Goal: Task Accomplishment & Management: Manage account settings

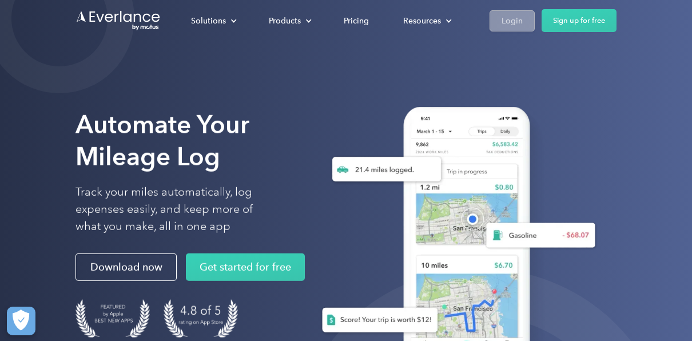
click at [497, 24] on link "Login" at bounding box center [512, 20] width 45 height 21
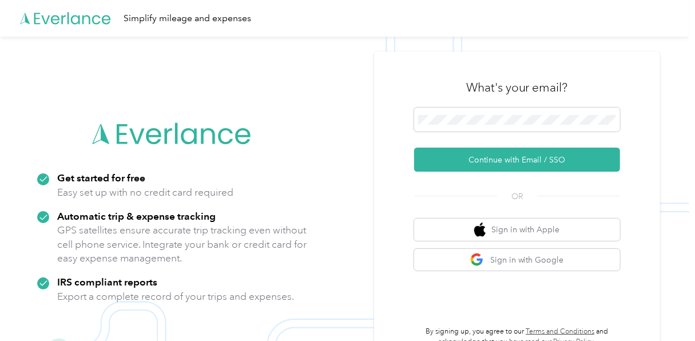
click at [395, 206] on div "What's your email? Continue with Email / SSO OR Sign in with Apple Sign in with…" at bounding box center [517, 206] width 286 height 311
click at [401, 284] on div "What's your email? Continue with Email / SSO OR Sign in with Apple Sign in with…" at bounding box center [517, 206] width 286 height 311
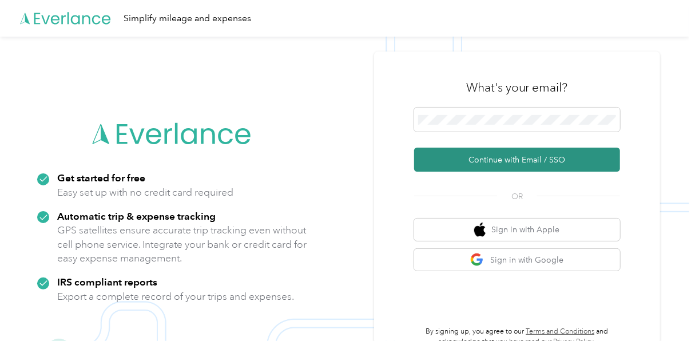
click at [495, 162] on button "Continue with Email / SSO" at bounding box center [517, 160] width 206 height 24
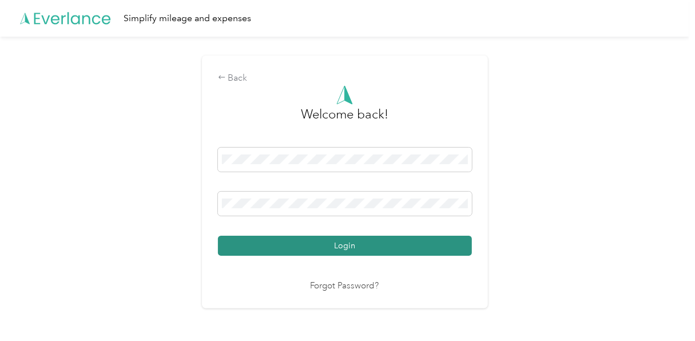
click at [344, 245] on button "Login" at bounding box center [345, 246] width 254 height 20
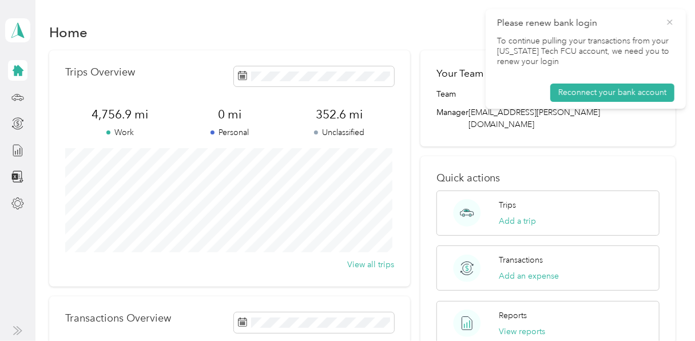
click at [670, 21] on icon at bounding box center [669, 22] width 9 height 10
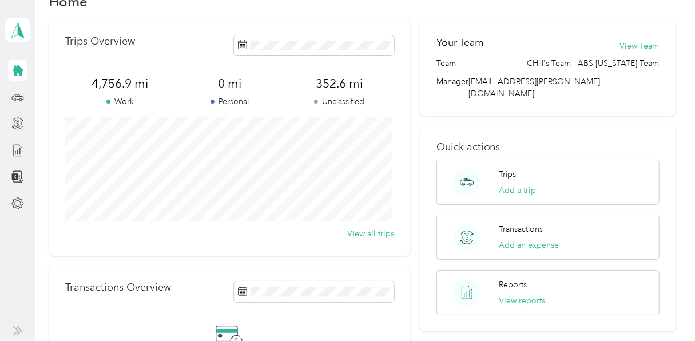
scroll to position [30, 0]
click at [19, 101] on icon at bounding box center [17, 97] width 13 height 13
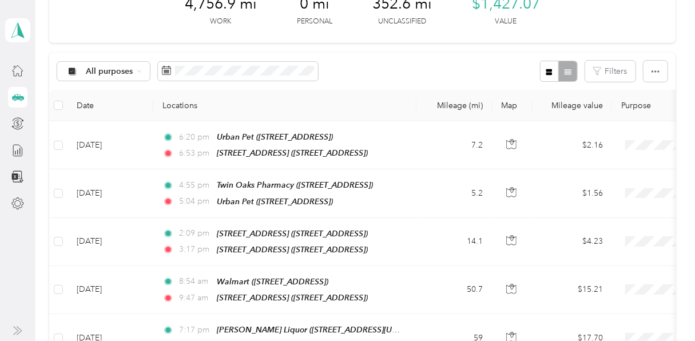
scroll to position [76, 0]
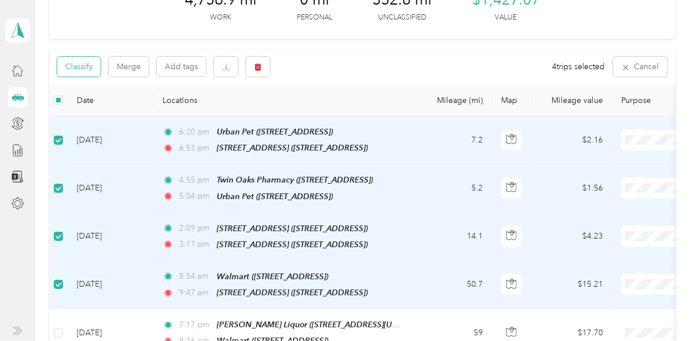
click at [93, 66] on button "Classify" at bounding box center [78, 67] width 43 height 20
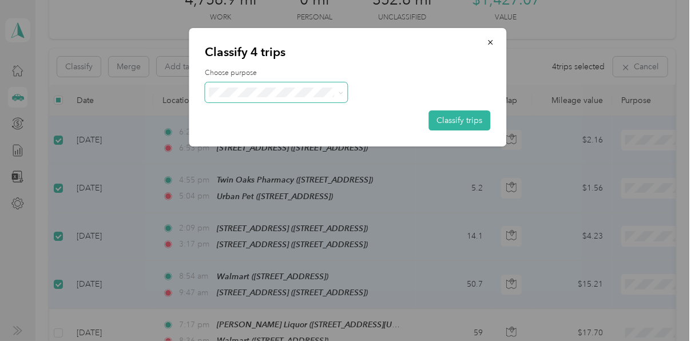
click at [340, 93] on icon at bounding box center [340, 93] width 3 height 2
click at [271, 112] on span "Acosta" at bounding box center [286, 107] width 106 height 12
click at [456, 117] on button "Classify trips" at bounding box center [459, 120] width 62 height 20
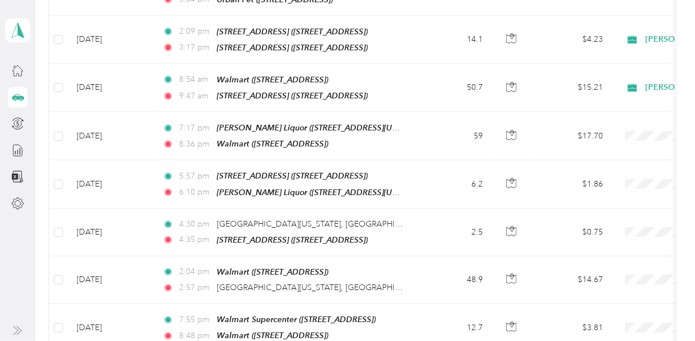
scroll to position [272, 0]
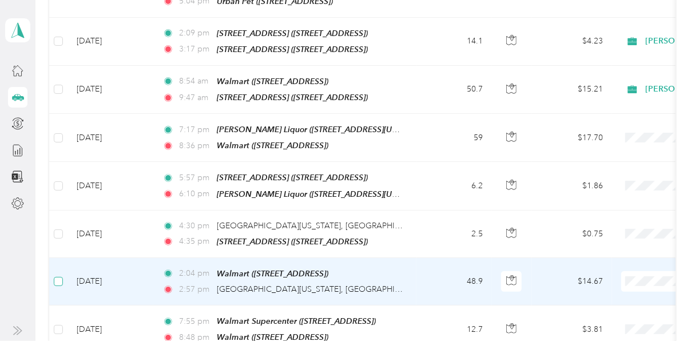
click at [56, 276] on label at bounding box center [58, 281] width 9 height 13
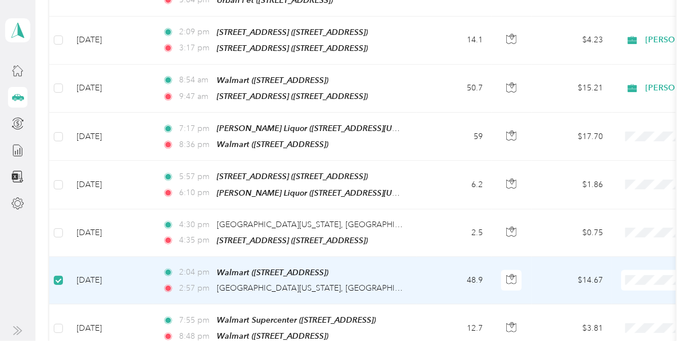
scroll to position [271, 0]
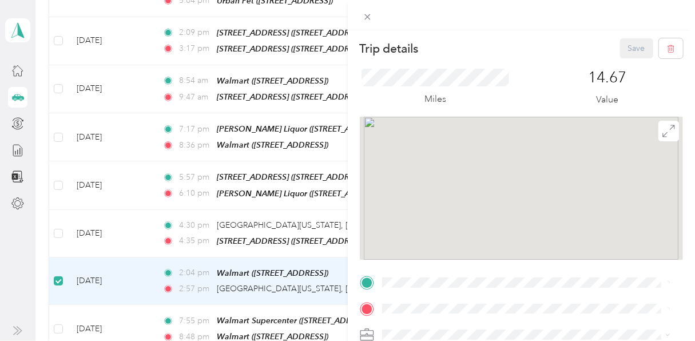
click at [59, 221] on div "Trip details Save This trip cannot be edited because it is either under review,…" at bounding box center [347, 170] width 695 height 341
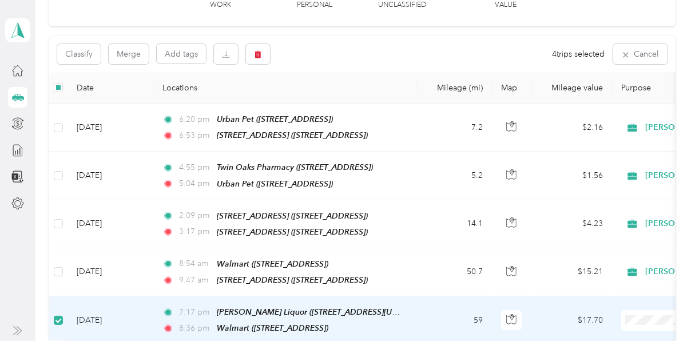
scroll to position [86, 0]
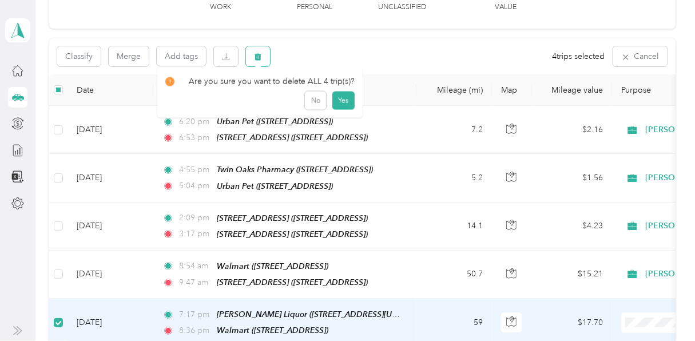
click at [257, 55] on icon "button" at bounding box center [258, 56] width 7 height 7
click at [339, 100] on button "Yes" at bounding box center [343, 103] width 22 height 18
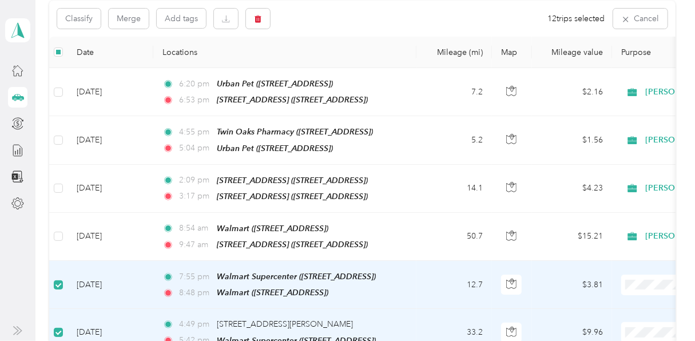
scroll to position [0, 0]
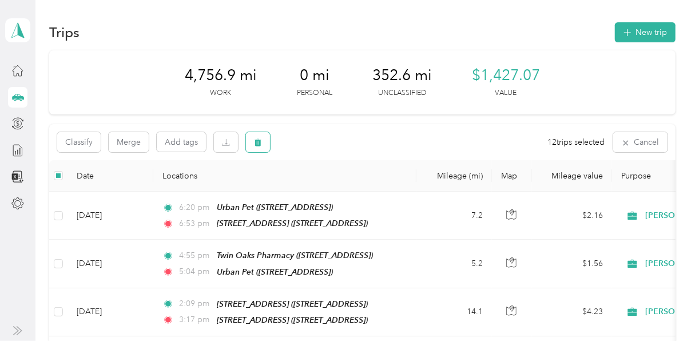
click at [264, 138] on button "button" at bounding box center [258, 142] width 24 height 20
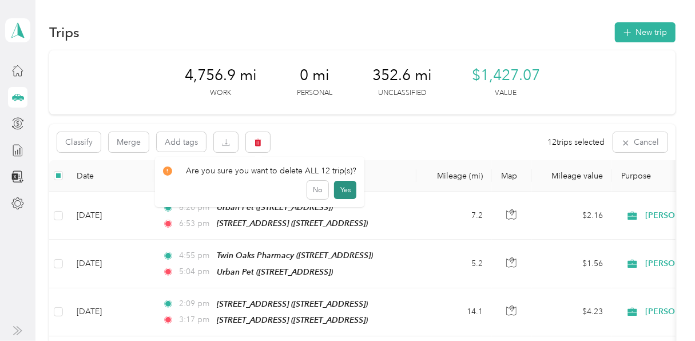
click at [345, 188] on button "Yes" at bounding box center [345, 190] width 22 height 18
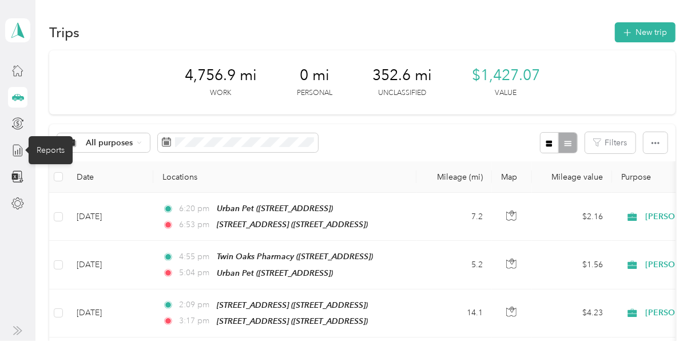
click at [49, 157] on div "Reports" at bounding box center [51, 150] width 44 height 28
click at [53, 147] on div "Reports" at bounding box center [51, 150] width 44 height 28
click at [20, 149] on icon at bounding box center [17, 150] width 13 height 13
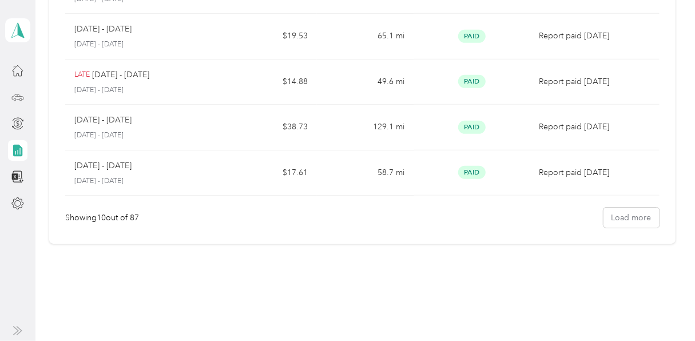
scroll to position [380, 0]
click at [628, 214] on button "Load more" at bounding box center [632, 217] width 56 height 20
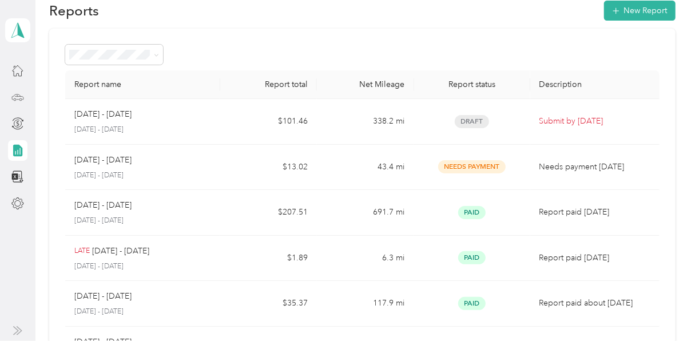
scroll to position [0, 0]
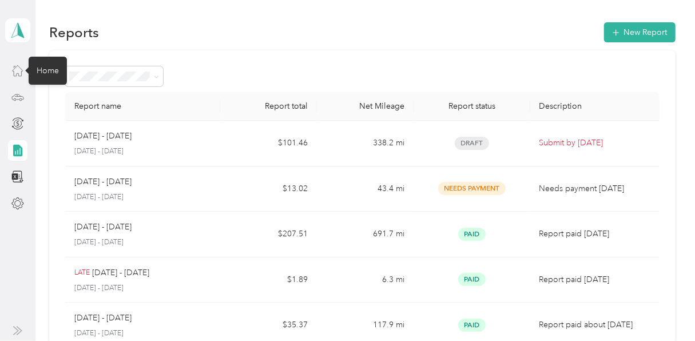
click at [19, 71] on icon at bounding box center [17, 70] width 13 height 13
